Goal: Check status: Check status

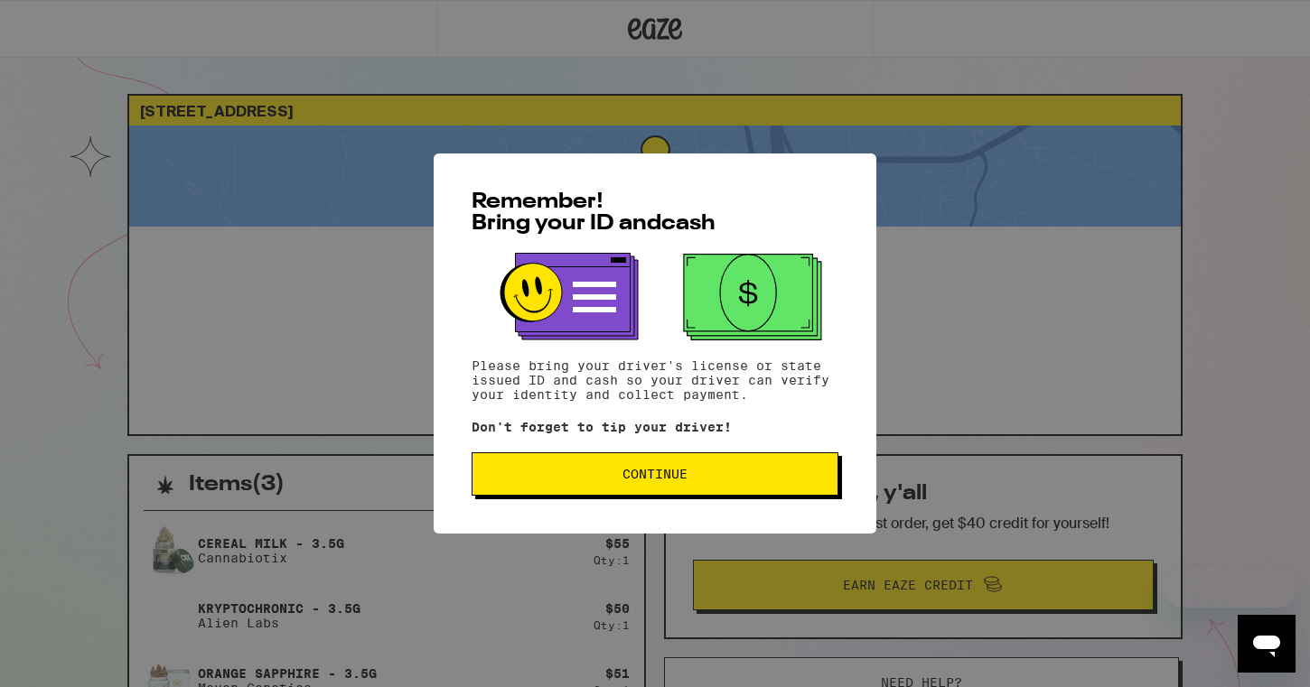
click at [575, 480] on span "Continue" at bounding box center [655, 474] width 336 height 13
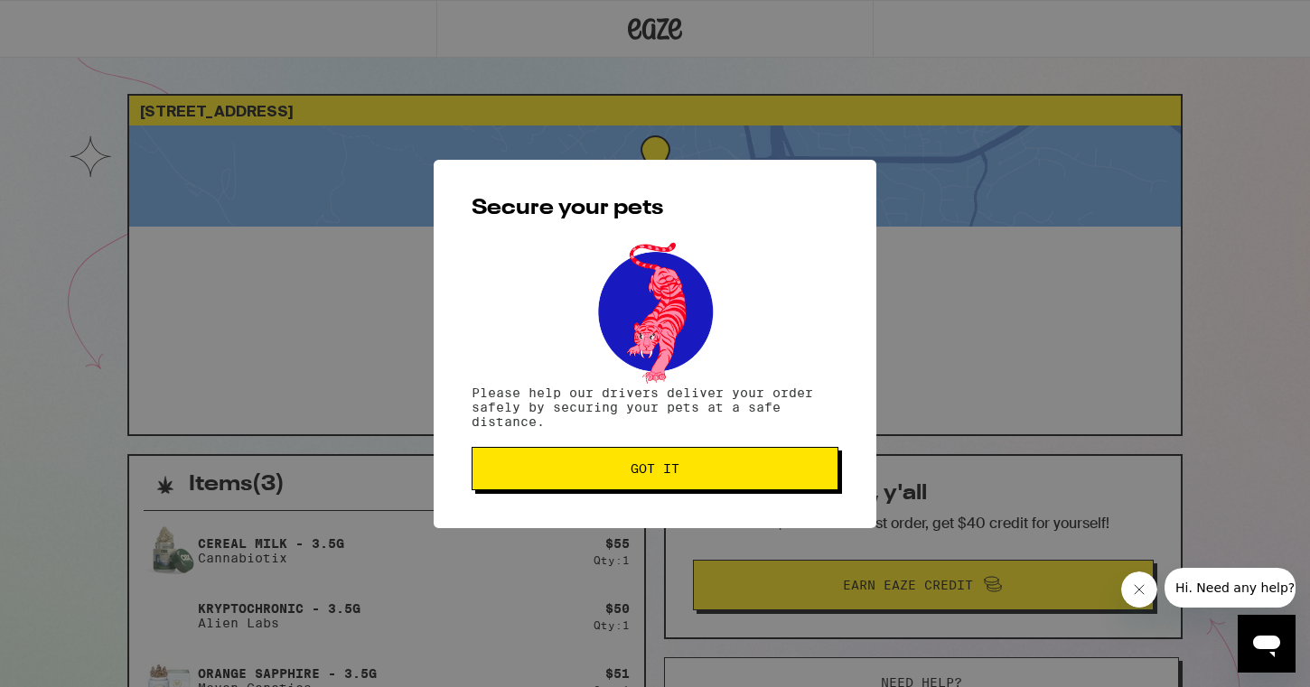
click at [575, 481] on button "Got it" at bounding box center [654, 468] width 367 height 43
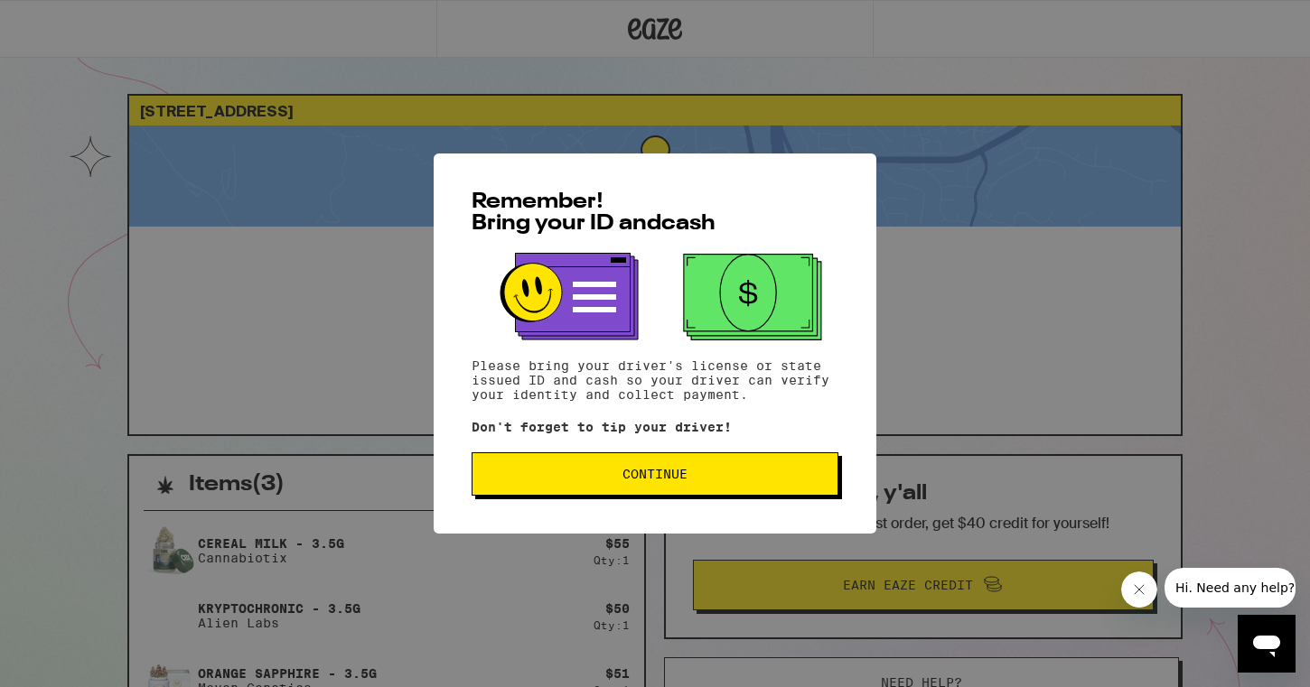
click at [575, 480] on span "Continue" at bounding box center [655, 474] width 336 height 13
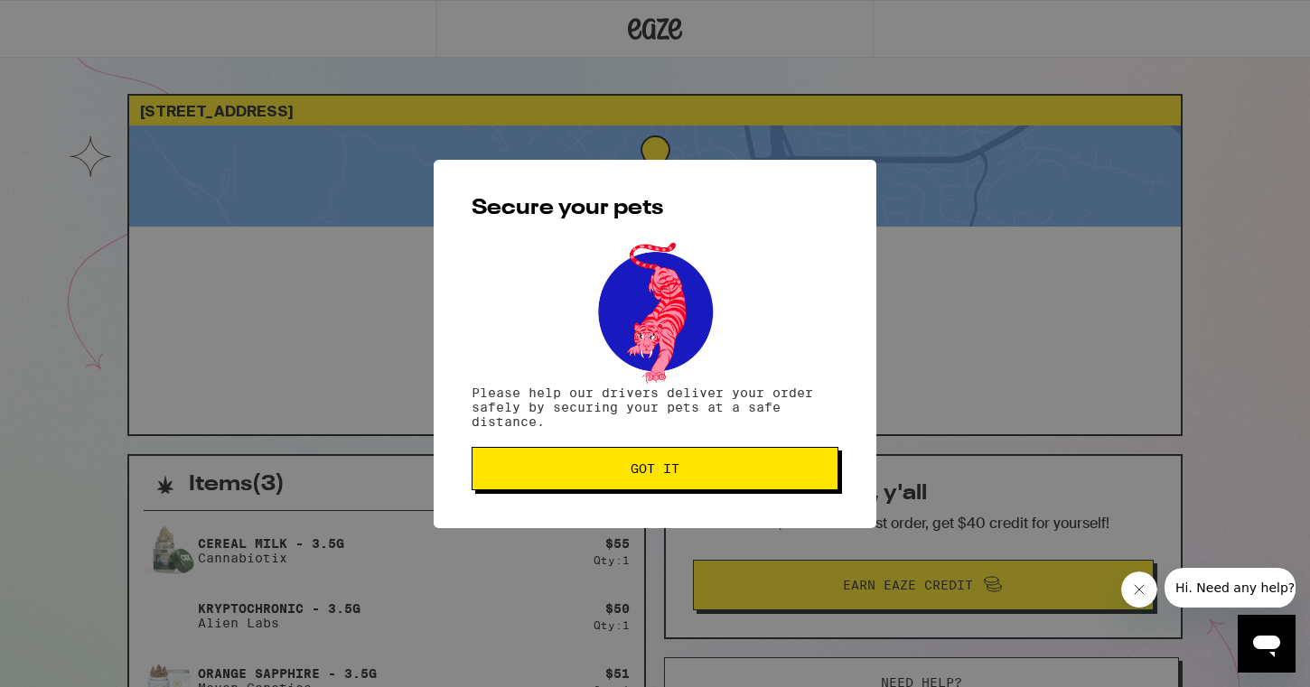
click at [575, 481] on button "Got it" at bounding box center [654, 468] width 367 height 43
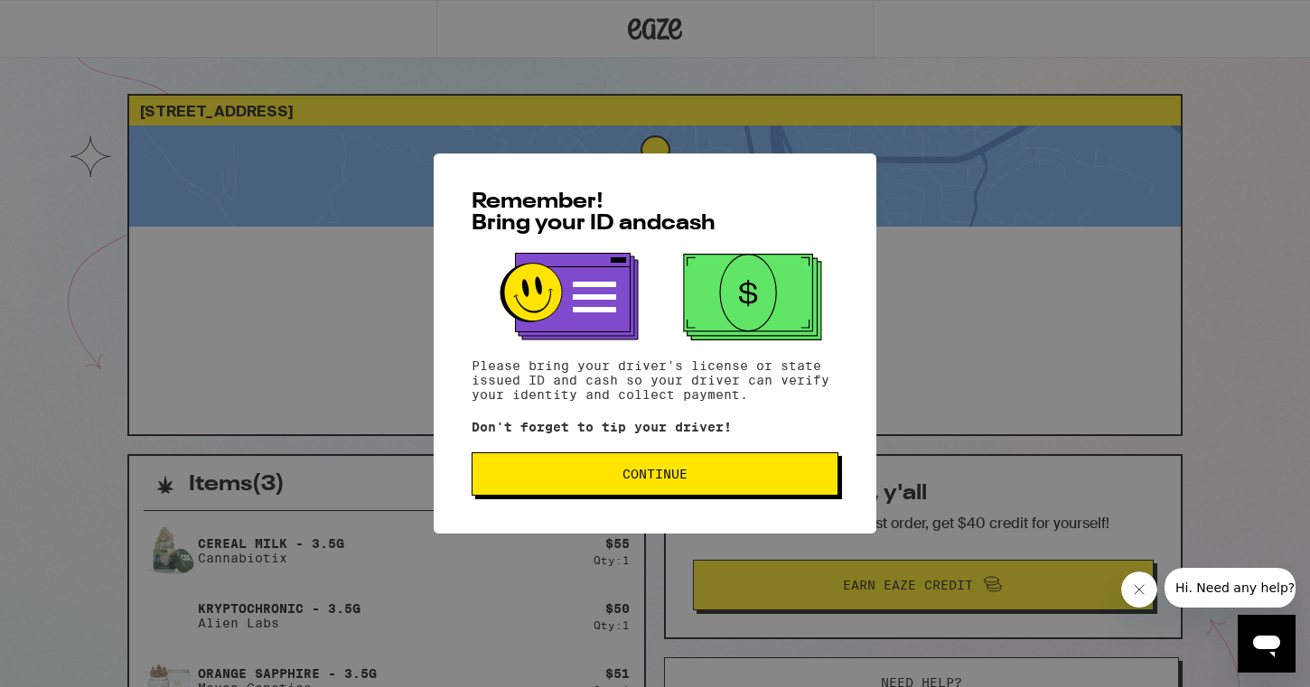
click at [570, 474] on span "Continue" at bounding box center [655, 474] width 336 height 13
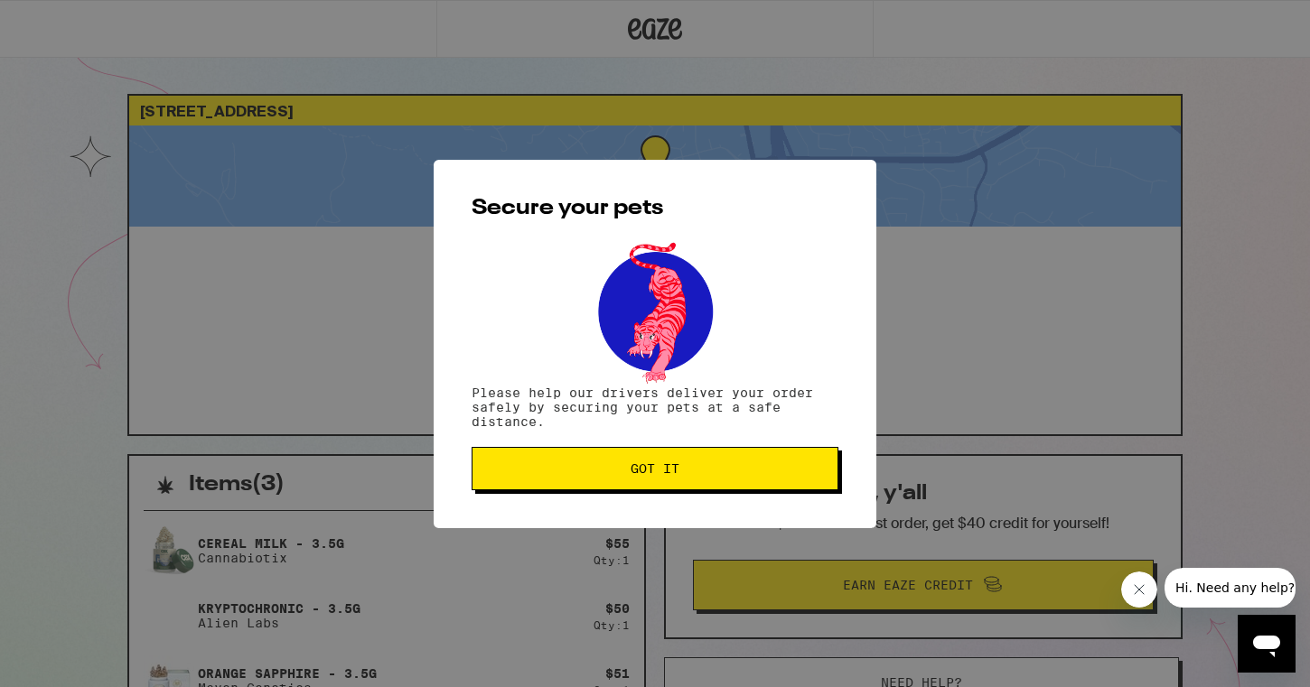
click at [570, 475] on span "Got it" at bounding box center [655, 468] width 336 height 13
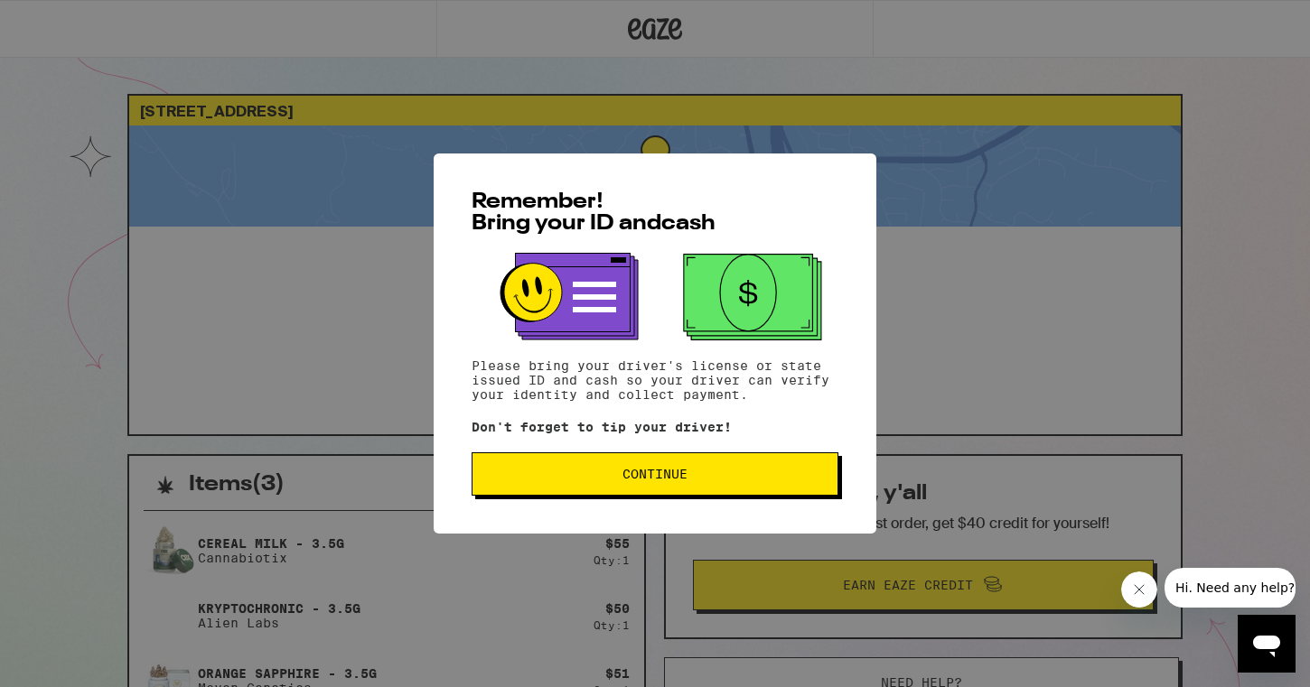
click at [622, 480] on span "Continue" at bounding box center [654, 474] width 65 height 13
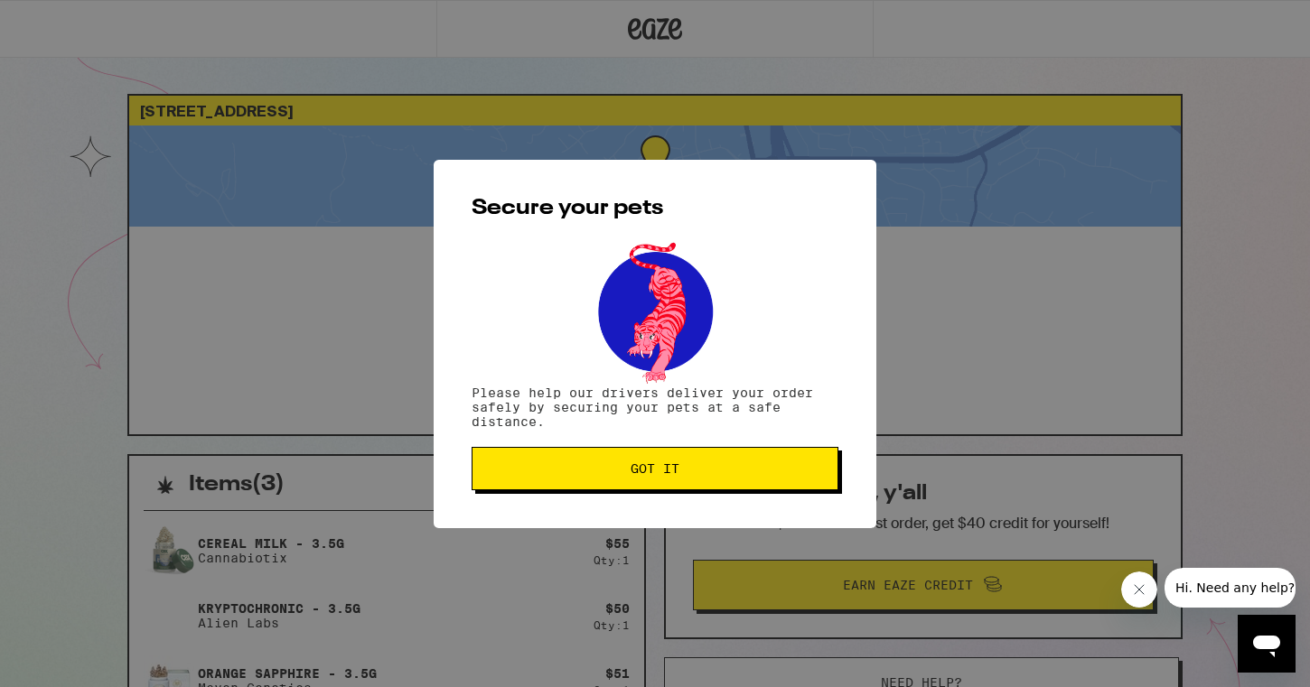
click at [622, 486] on button "Got it" at bounding box center [654, 468] width 367 height 43
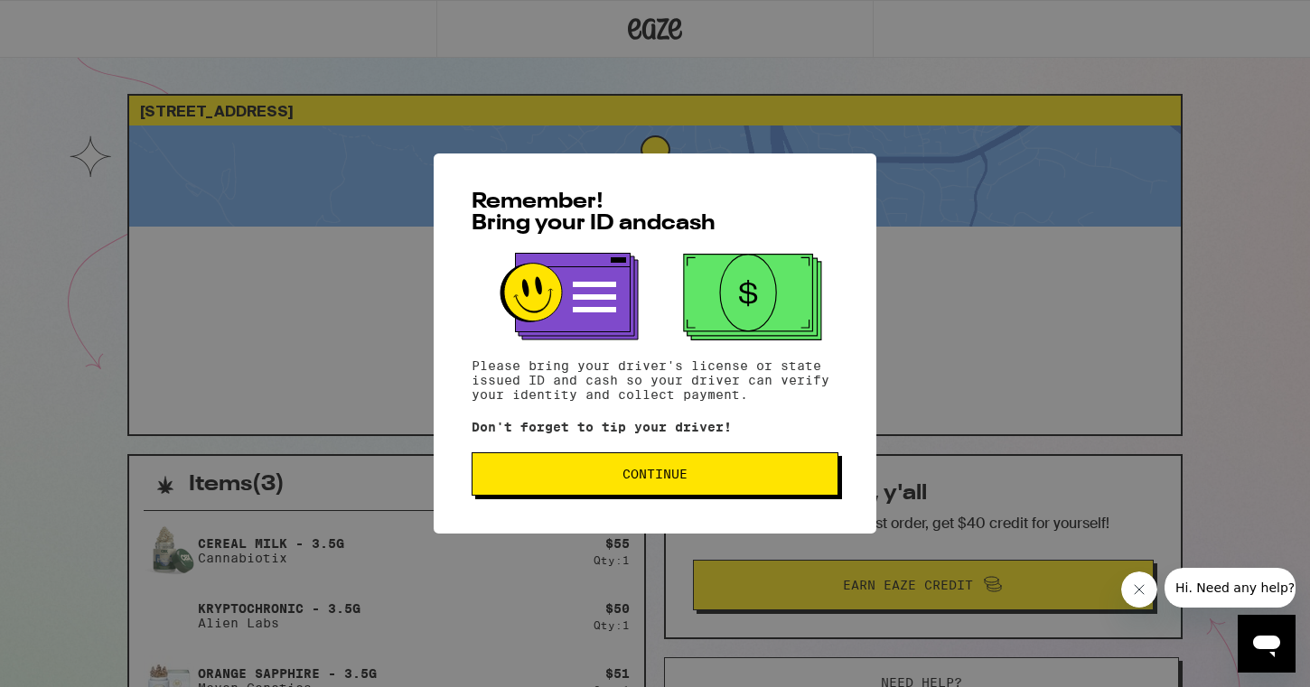
click at [547, 464] on button "Continue" at bounding box center [654, 473] width 367 height 43
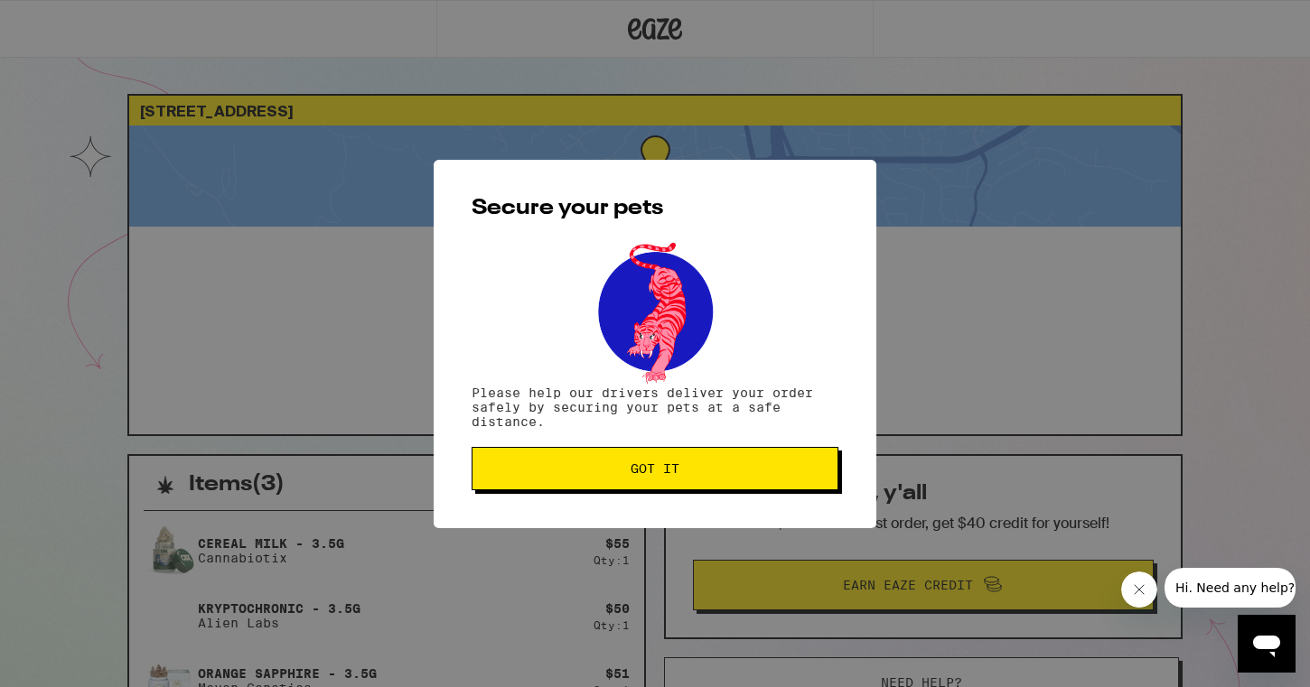
click at [547, 464] on button "Got it" at bounding box center [654, 468] width 367 height 43
